Goal: Information Seeking & Learning: Learn about a topic

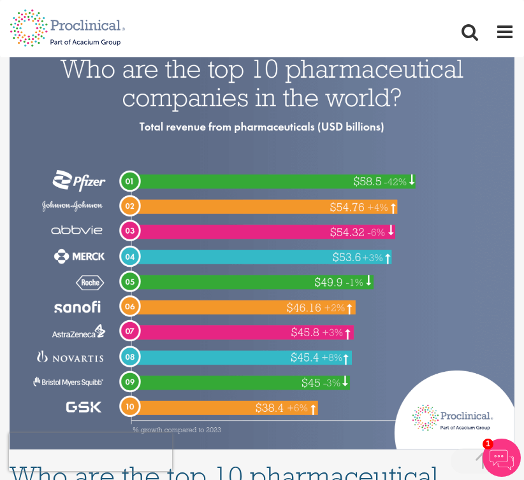
scroll to position [324, 0]
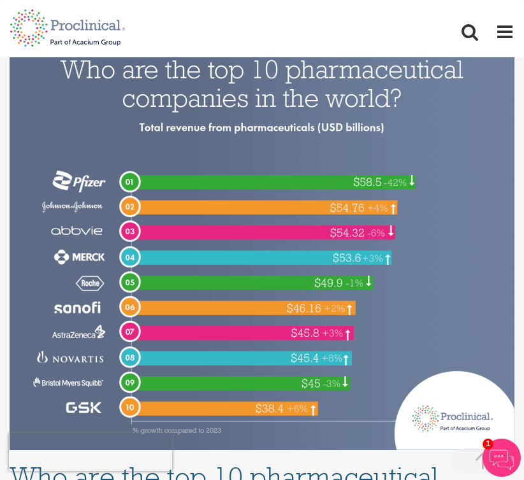
click at [450, 182] on img at bounding box center [262, 240] width 505 height 421
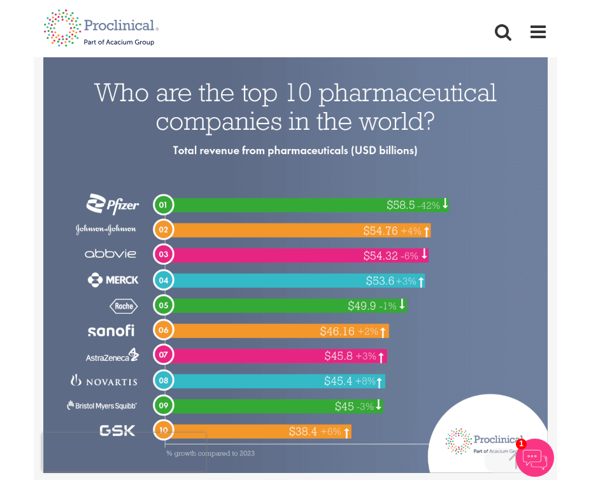
scroll to position [275, 0]
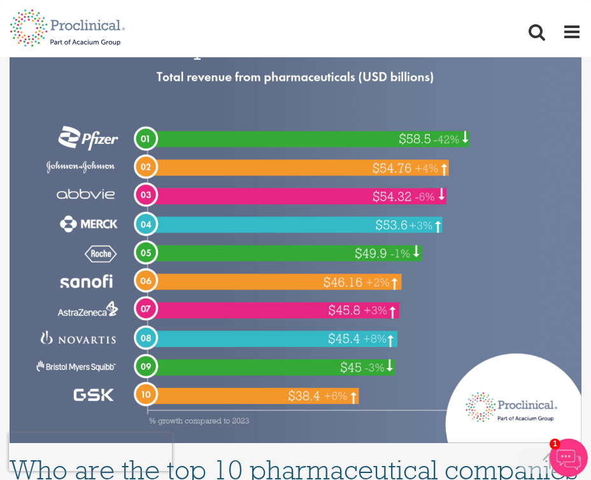
scroll to position [369, 0]
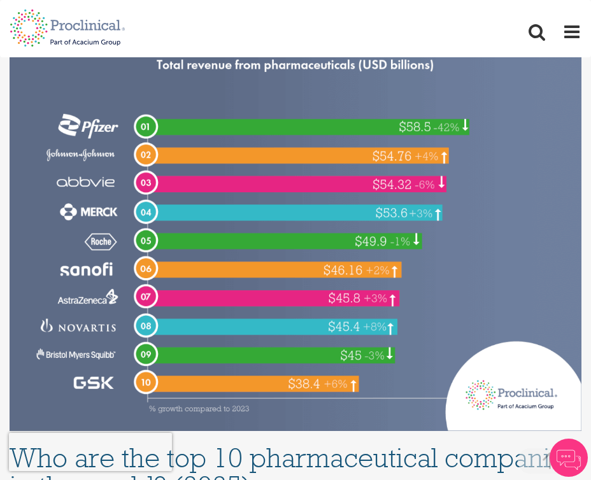
scroll to position [389, 0]
